Goal: Task Accomplishment & Management: Use online tool/utility

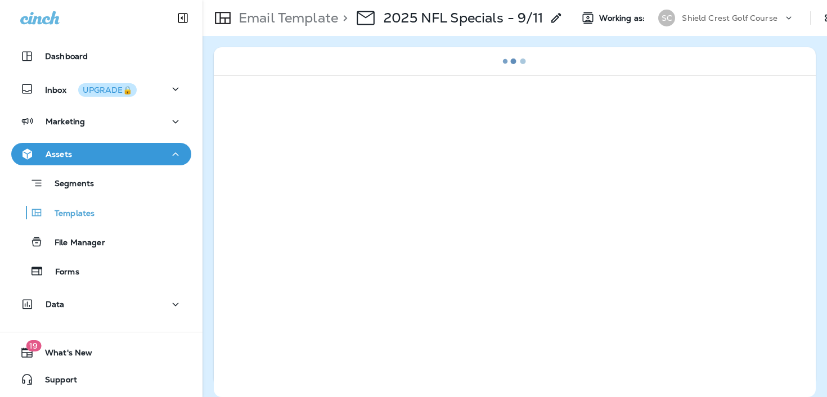
click at [755, 16] on p "Shield Crest Golf Course" at bounding box center [729, 18] width 95 height 9
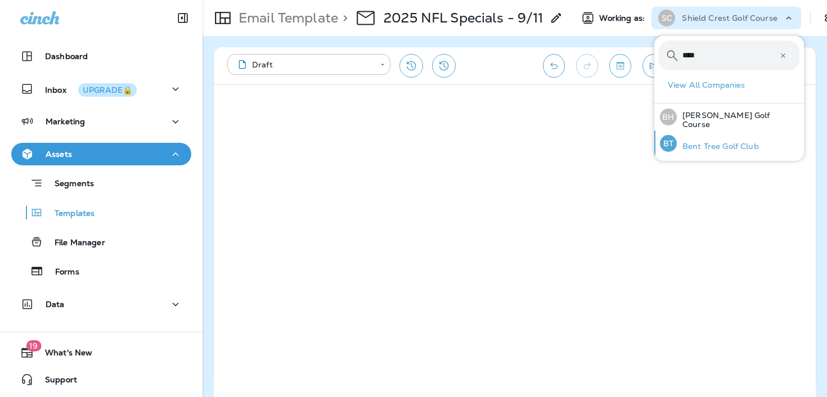
type input "****"
click at [726, 145] on p "Bent Tree Golf Club" at bounding box center [718, 146] width 82 height 9
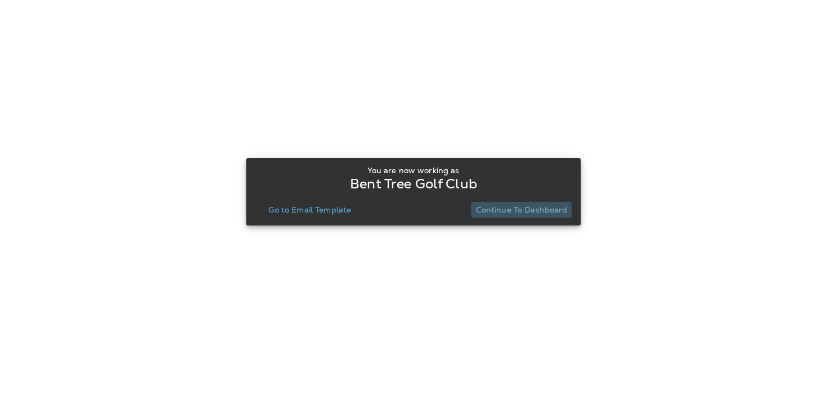
click at [541, 211] on p "Continue to Dashboard" at bounding box center [522, 209] width 92 height 9
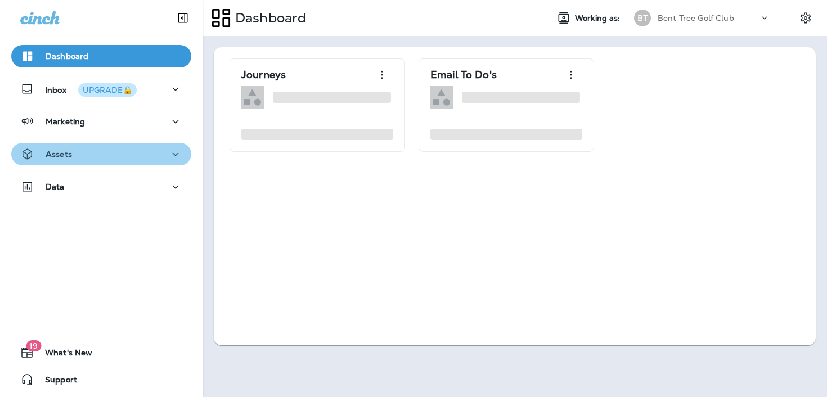
click at [116, 146] on button "Assets" at bounding box center [101, 154] width 180 height 23
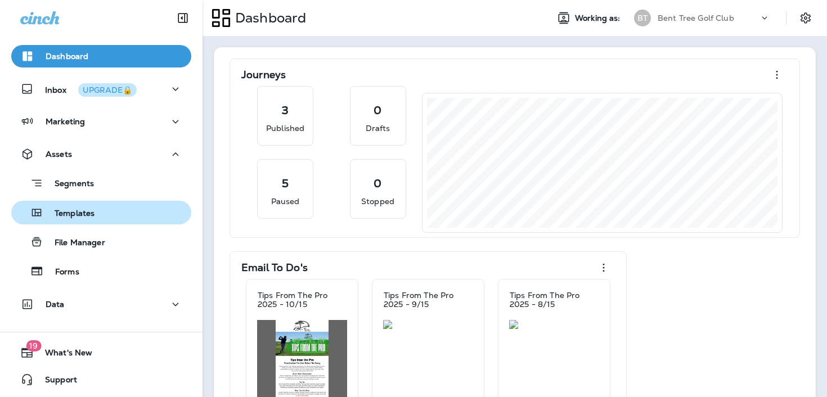
click at [118, 218] on div "Templates" at bounding box center [101, 212] width 171 height 17
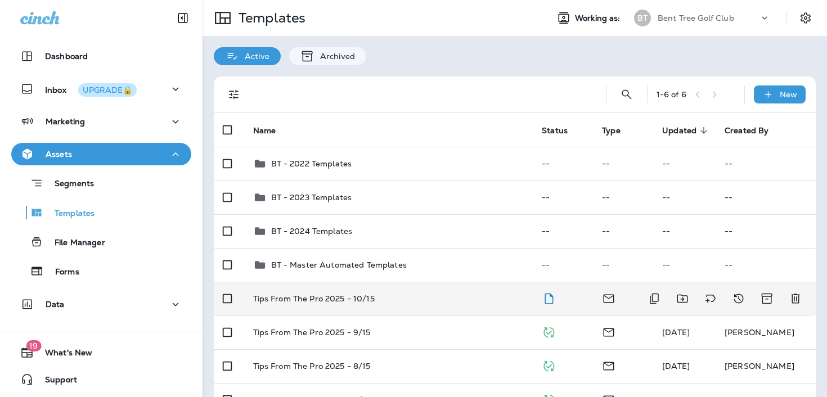
click at [469, 303] on td "Tips From The Pro 2025 - 10/15" at bounding box center [388, 299] width 289 height 34
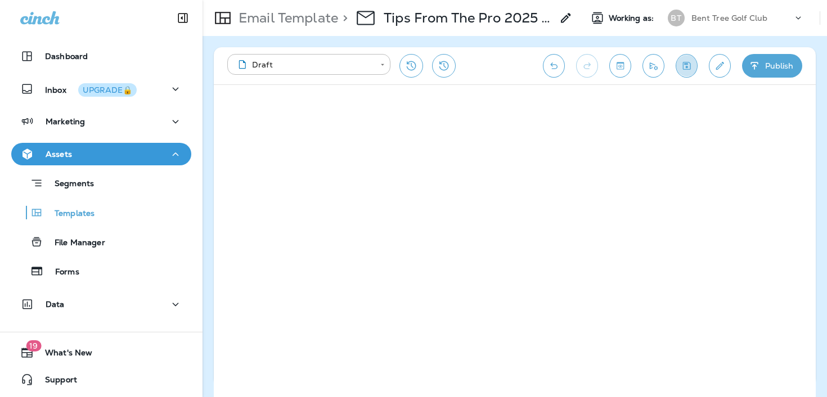
click at [685, 63] on icon "Save" at bounding box center [687, 65] width 12 height 11
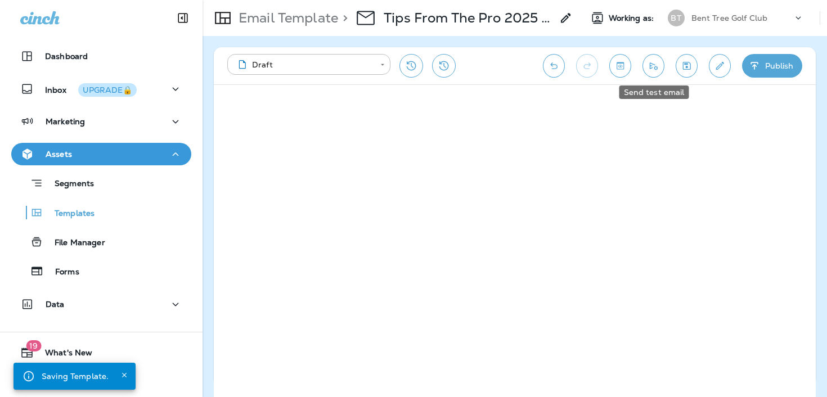
click at [660, 72] on button "Send test email" at bounding box center [653, 66] width 22 height 24
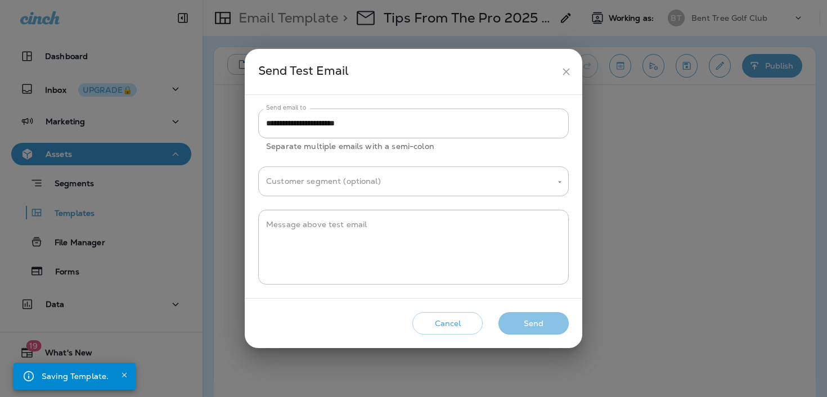
click at [536, 318] on button "Send" at bounding box center [533, 323] width 70 height 23
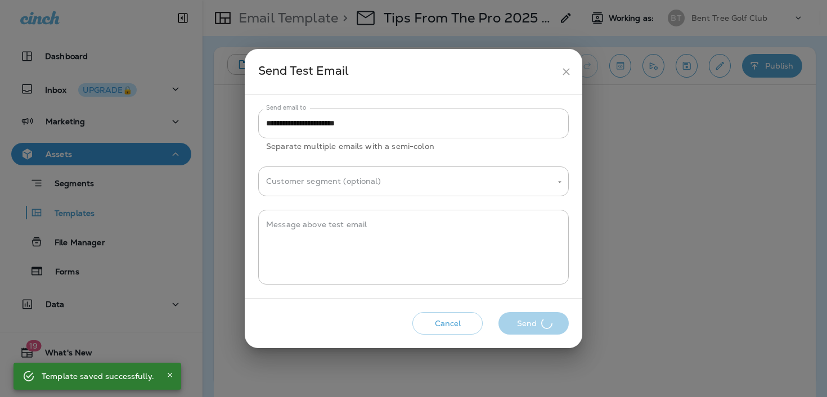
click at [524, 311] on div "Cancel Send" at bounding box center [414, 324] width 320 height 32
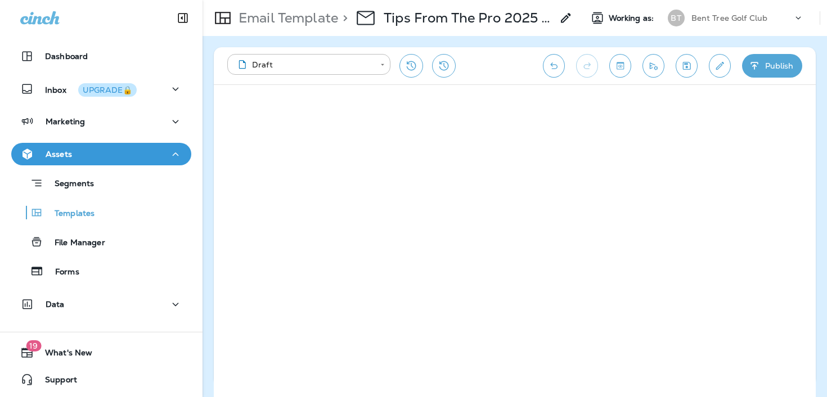
click at [655, 67] on icon "Send test email" at bounding box center [653, 65] width 12 height 11
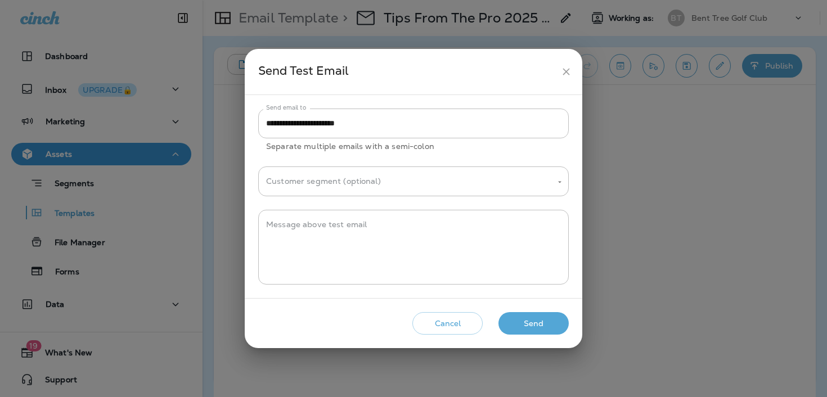
click at [523, 321] on button "Send" at bounding box center [533, 323] width 70 height 23
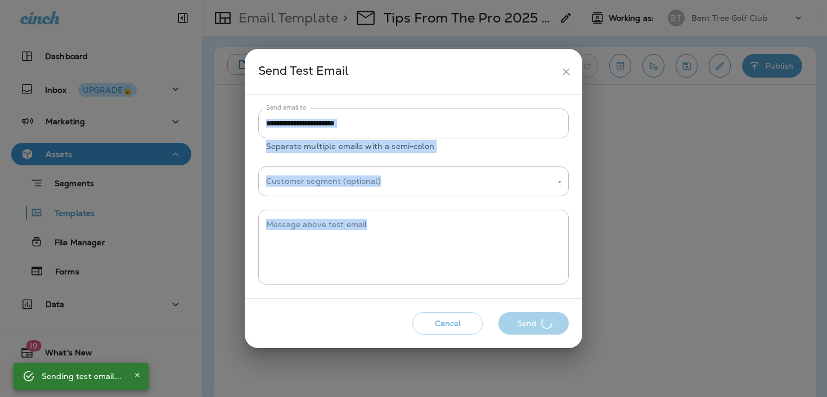
click at [523, 321] on div "Cancel Send" at bounding box center [414, 324] width 320 height 32
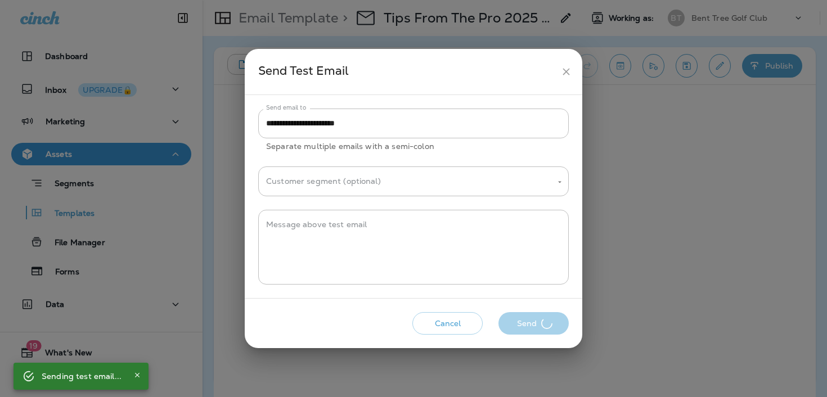
click at [523, 321] on div "Cancel Send" at bounding box center [414, 324] width 320 height 32
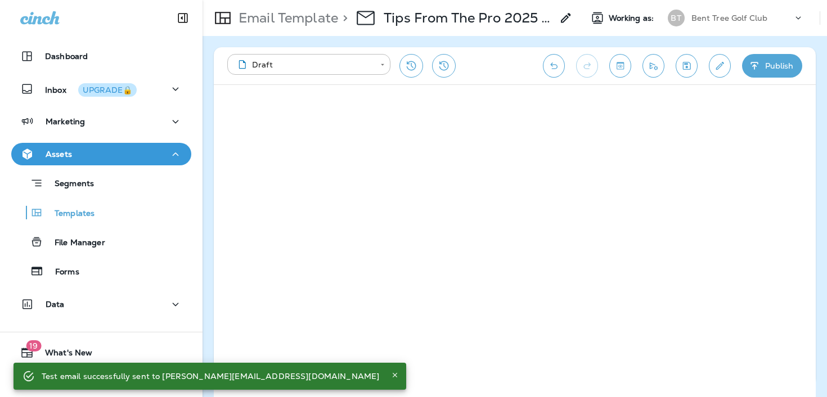
click at [678, 64] on button "Save" at bounding box center [687, 66] width 22 height 24
click at [777, 73] on button "Publish" at bounding box center [772, 66] width 60 height 24
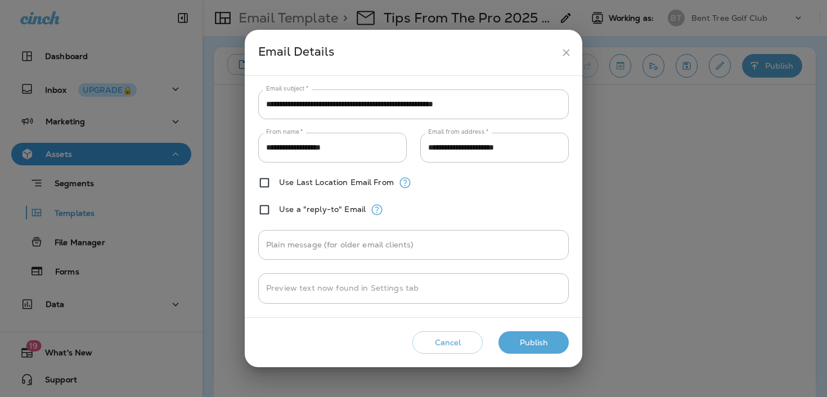
click at [528, 343] on button "Publish" at bounding box center [533, 342] width 70 height 23
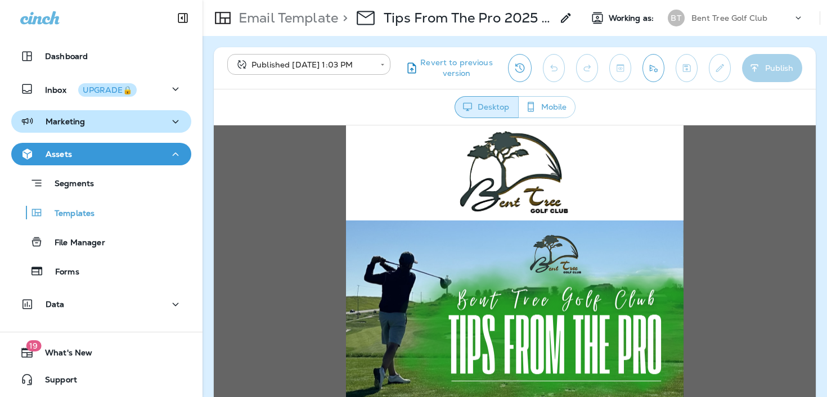
click at [171, 125] on icon "button" at bounding box center [176, 122] width 14 height 14
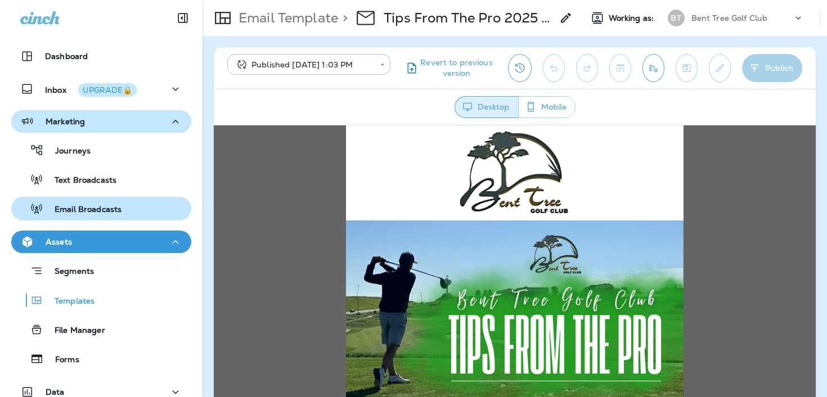
click at [128, 206] on div "Email Broadcasts" at bounding box center [101, 208] width 171 height 17
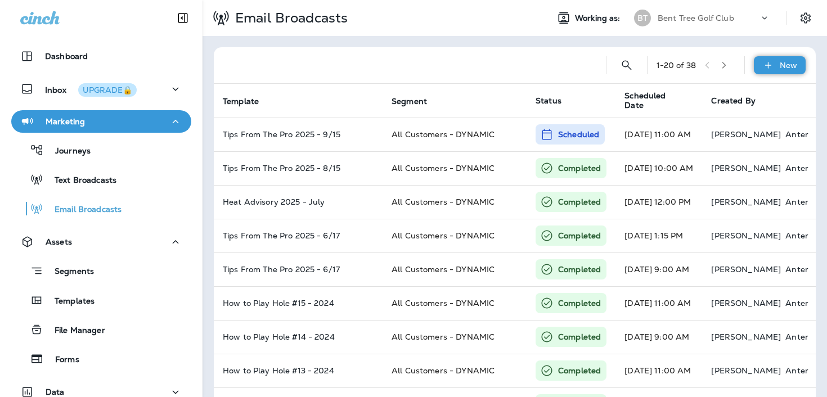
click at [768, 72] on div "New" at bounding box center [780, 65] width 52 height 18
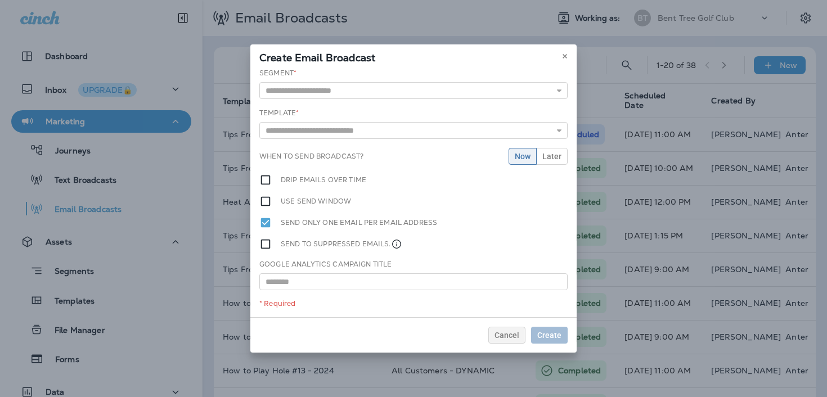
click at [396, 81] on div "Segment * 45 Mile Radius 60 Day Defectror All Customers - DYNAMIC All Customers…" at bounding box center [413, 83] width 308 height 31
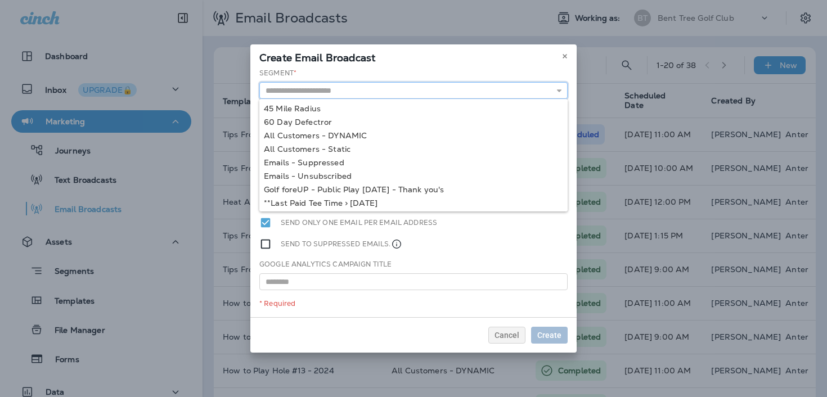
click at [386, 89] on input "text" at bounding box center [413, 90] width 308 height 17
type input "**********"
click at [329, 136] on div "**********" at bounding box center [413, 192] width 326 height 249
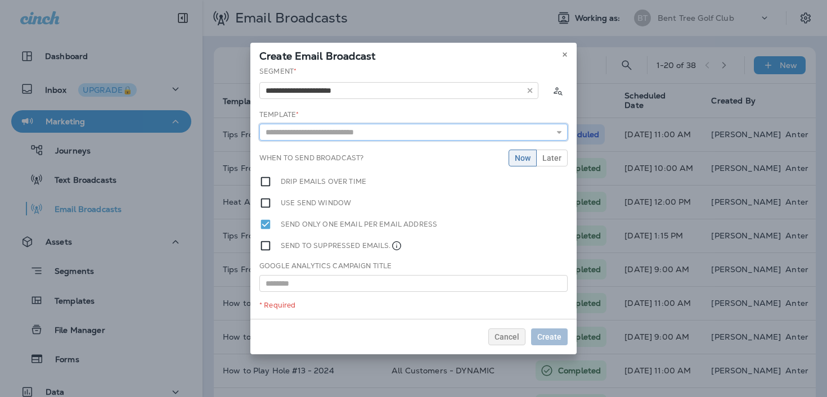
click at [329, 136] on input "text" at bounding box center [413, 132] width 308 height 17
type input "**********"
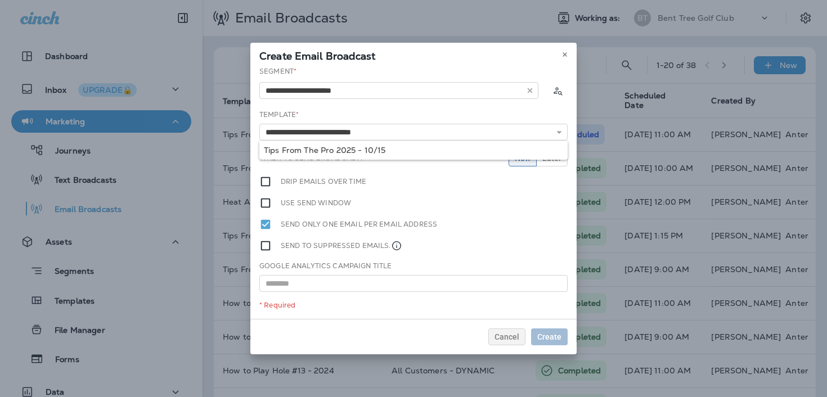
click at [296, 154] on div "**********" at bounding box center [413, 192] width 326 height 253
click at [374, 129] on input "**********" at bounding box center [413, 132] width 308 height 17
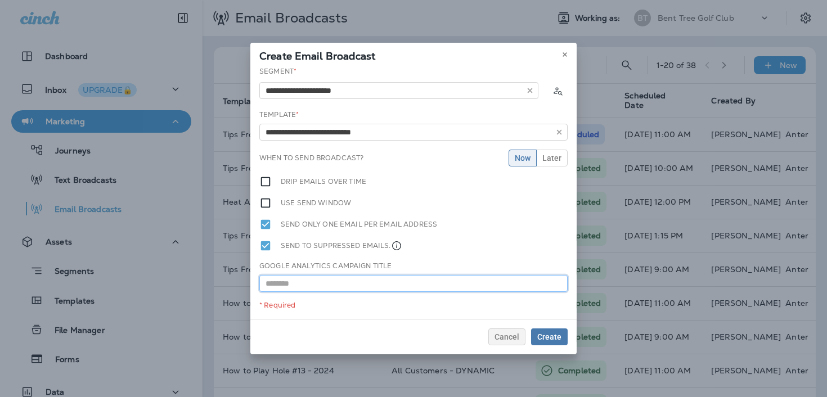
click at [390, 287] on input "text" at bounding box center [413, 283] width 308 height 17
paste input "**********"
type input "**********"
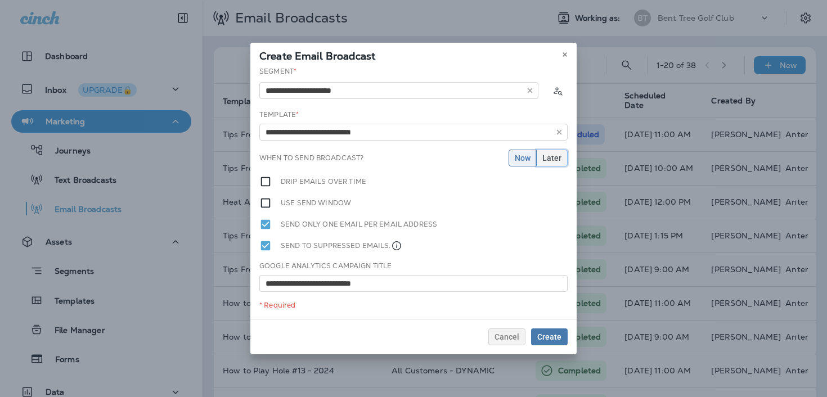
click at [552, 154] on span "Later" at bounding box center [551, 158] width 19 height 8
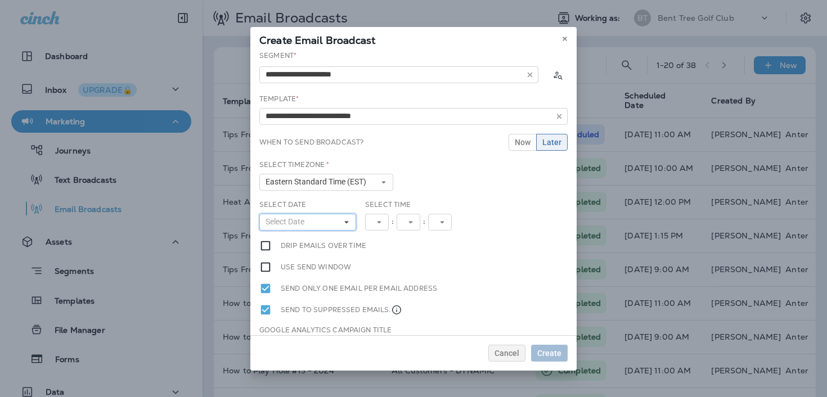
click at [331, 225] on button "Select Date" at bounding box center [307, 222] width 97 height 17
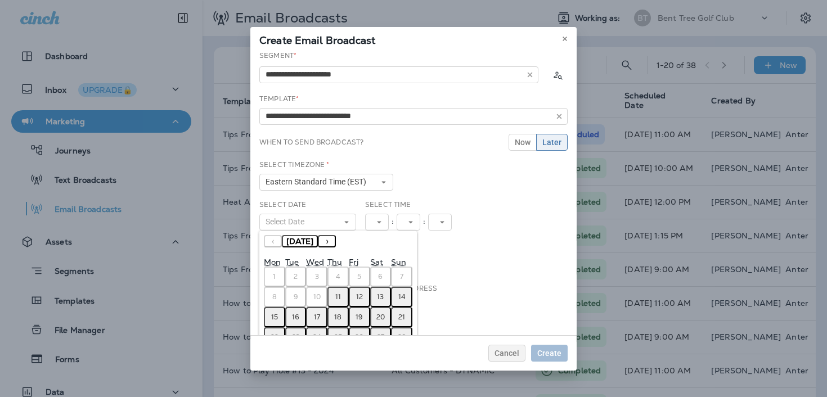
click at [336, 235] on button "›" at bounding box center [327, 241] width 18 height 12
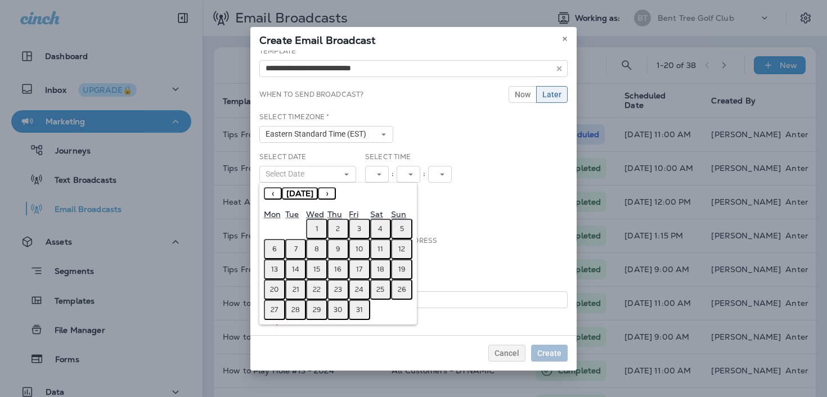
scroll to position [46, 0]
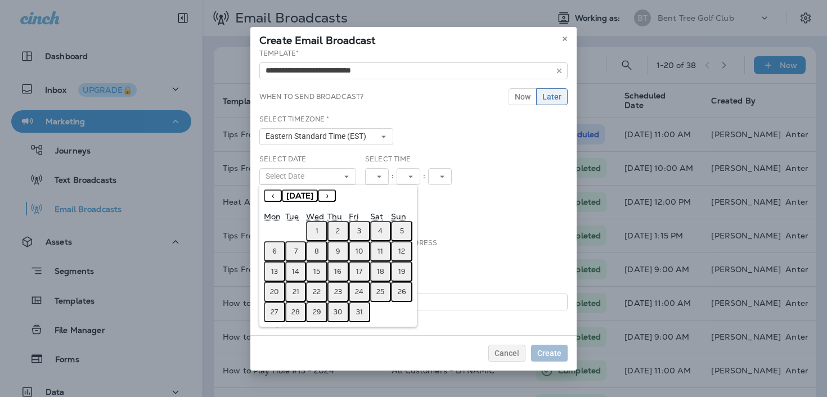
click at [318, 269] on abbr "15" at bounding box center [316, 271] width 7 height 9
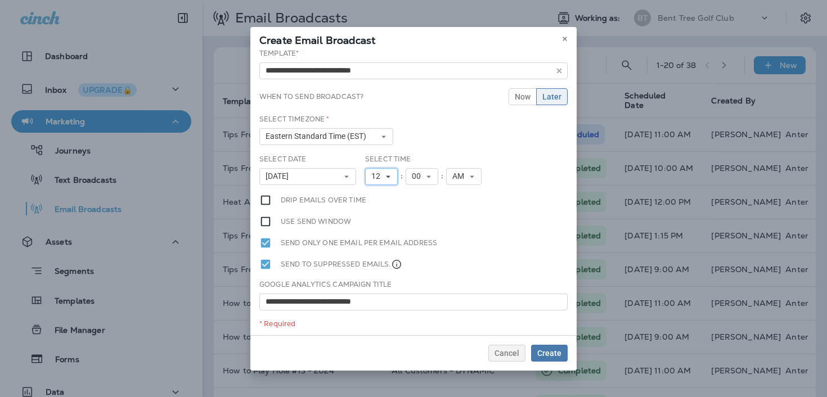
click at [385, 169] on button "12" at bounding box center [381, 176] width 33 height 17
click at [384, 205] on link "2" at bounding box center [381, 208] width 33 height 14
click at [466, 168] on button "AM" at bounding box center [459, 176] width 35 height 17
click at [454, 206] on link "PM" at bounding box center [459, 208] width 35 height 14
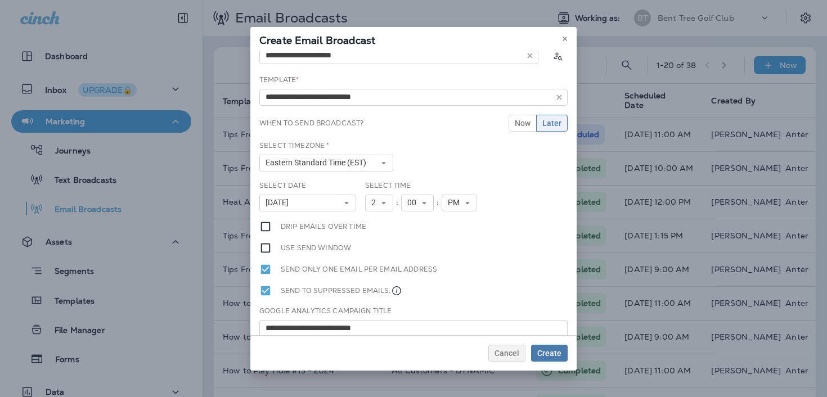
scroll to position [0, 0]
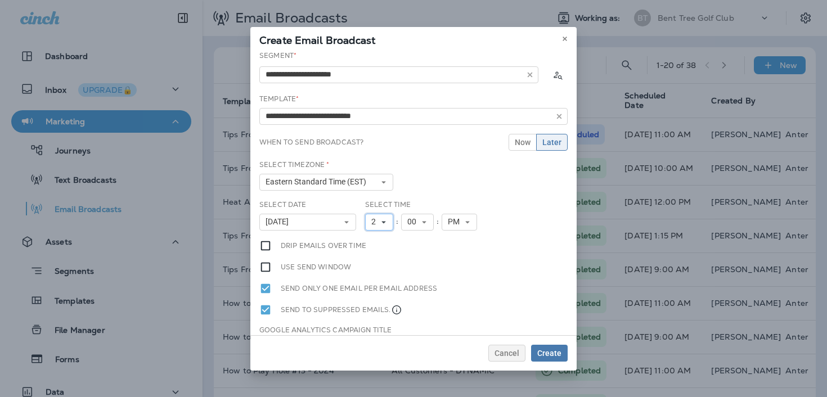
click at [384, 222] on use at bounding box center [383, 222] width 4 height 2
click at [387, 236] on link "1" at bounding box center [379, 240] width 28 height 14
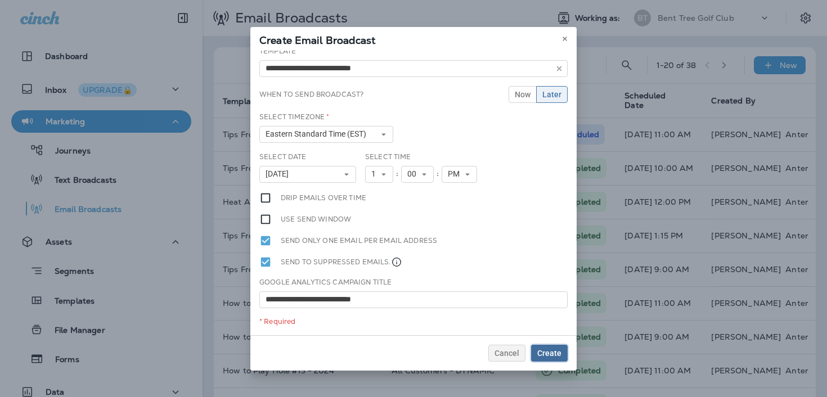
click at [560, 356] on span "Create" at bounding box center [549, 353] width 24 height 8
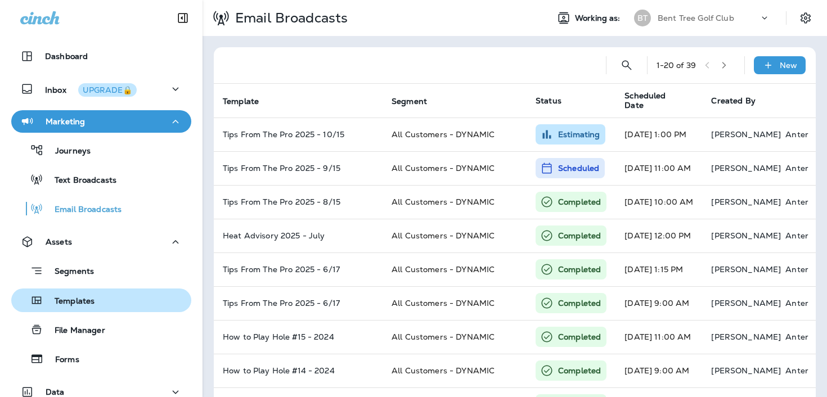
click at [111, 300] on div "Templates" at bounding box center [101, 300] width 171 height 17
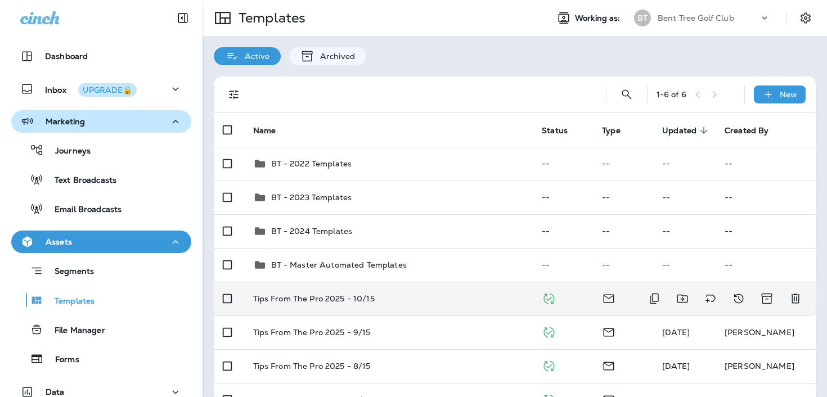
click at [351, 289] on td "Tips From The Pro 2025 - 10/15" at bounding box center [388, 299] width 289 height 34
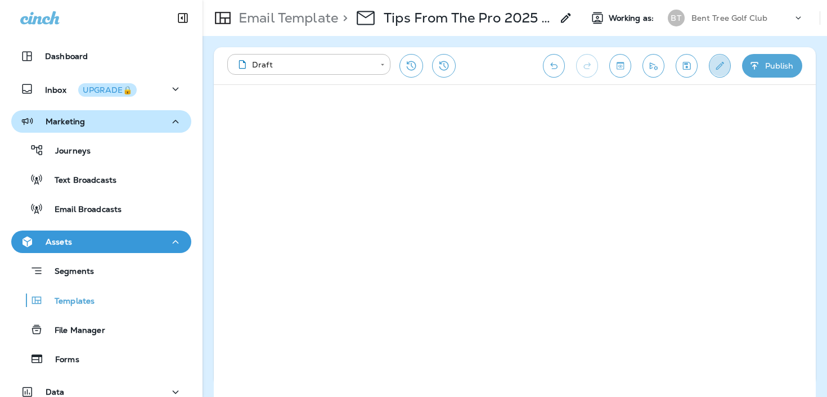
click at [727, 63] on button "Edit details" at bounding box center [720, 66] width 22 height 24
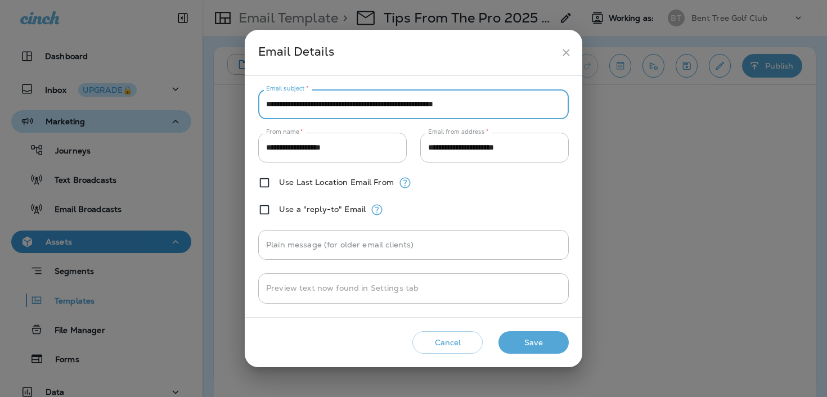
click at [543, 102] on input "**********" at bounding box center [413, 104] width 311 height 30
